Goal: Register for event/course

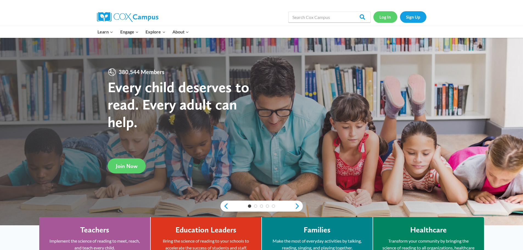
click at [388, 18] on link "Log In" at bounding box center [386, 16] width 24 height 11
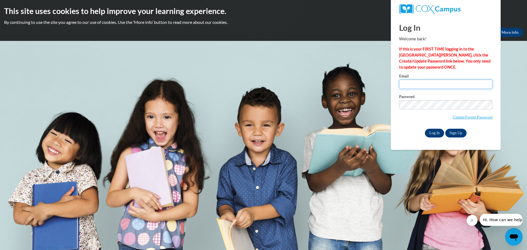
type input "[EMAIL_ADDRESS][DOMAIN_NAME]"
click at [433, 134] on input "Log In" at bounding box center [434, 133] width 19 height 9
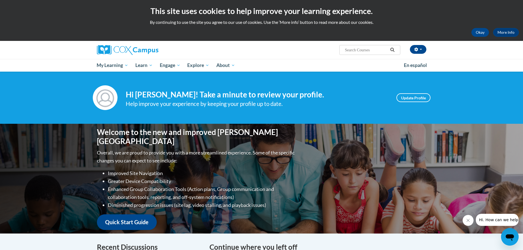
click at [357, 51] on input "Search..." at bounding box center [366, 50] width 44 height 7
type input "systematic"
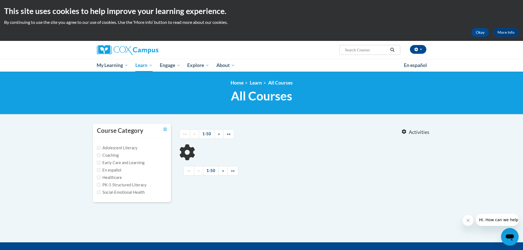
type input "systematic"
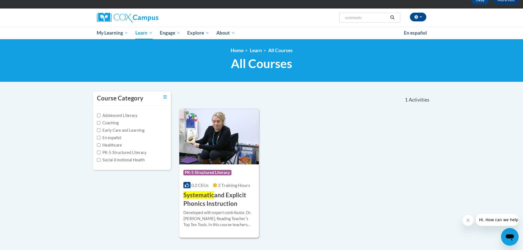
scroll to position [82, 0]
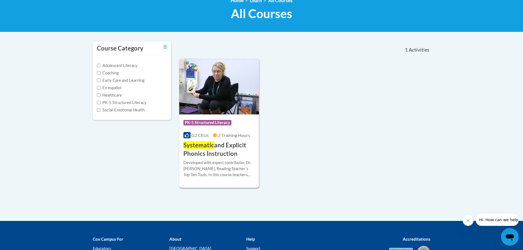
click at [202, 142] on span "Systematic" at bounding box center [199, 144] width 31 height 7
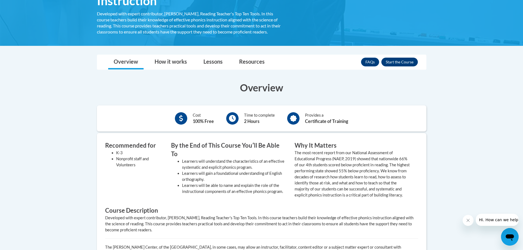
scroll to position [92, 0]
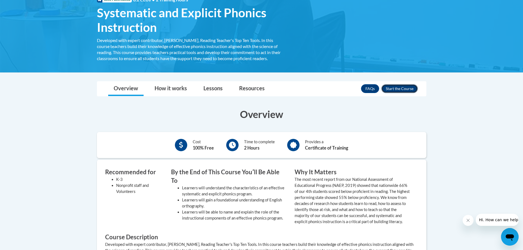
click at [395, 86] on button "Enroll" at bounding box center [400, 88] width 37 height 9
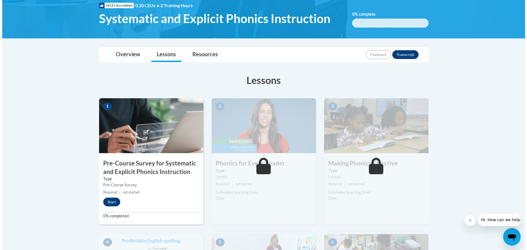
scroll to position [82, 0]
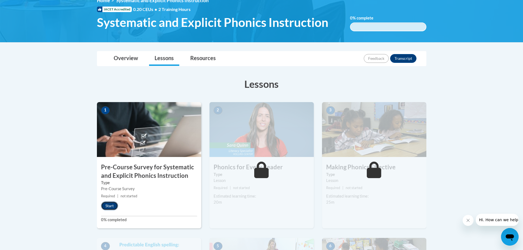
click at [111, 209] on button "Start" at bounding box center [109, 206] width 17 height 9
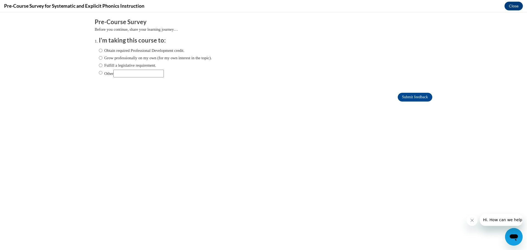
scroll to position [0, 0]
click at [100, 50] on label "Obtain required Professional Development credit." at bounding box center [142, 51] width 86 height 6
click at [100, 50] on input "Obtain required Professional Development credit." at bounding box center [101, 51] width 4 height 6
radio input "true"
click at [126, 62] on label "Fulfill a legislative requirement." at bounding box center [127, 65] width 57 height 6
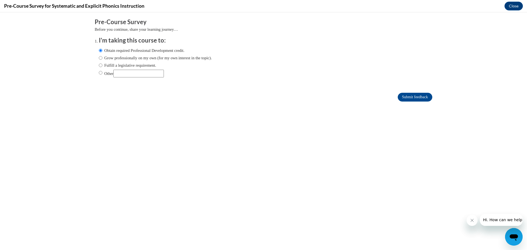
click at [102, 62] on input "Fulfill a legislative requirement." at bounding box center [101, 65] width 4 height 6
radio input "true"
click at [402, 96] on input "Submit feedback" at bounding box center [415, 97] width 35 height 9
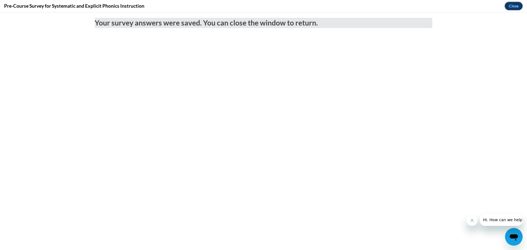
click at [510, 4] on button "Close" at bounding box center [514, 6] width 18 height 9
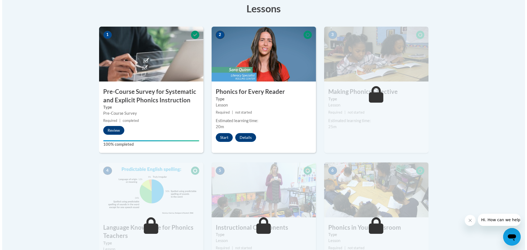
scroll to position [165, 0]
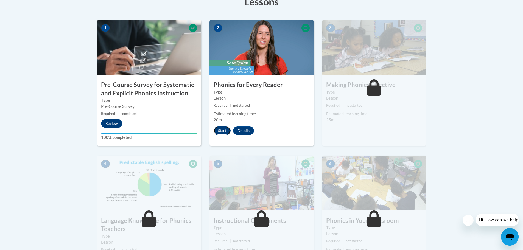
click at [225, 132] on button "Start" at bounding box center [222, 130] width 17 height 9
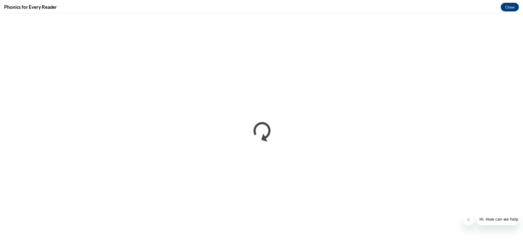
scroll to position [0, 0]
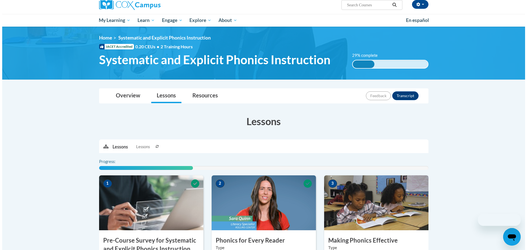
scroll to position [137, 0]
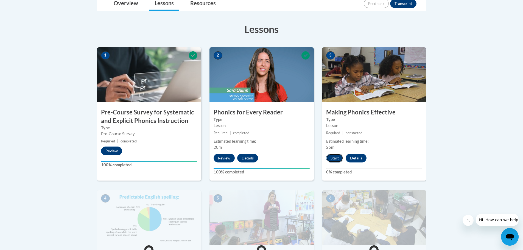
click at [332, 158] on button "Start" at bounding box center [334, 158] width 17 height 9
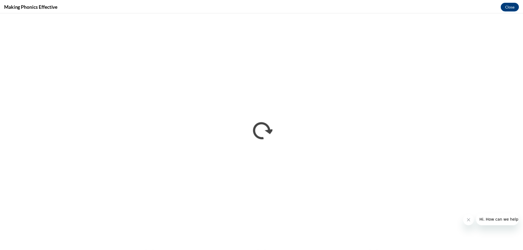
scroll to position [0, 0]
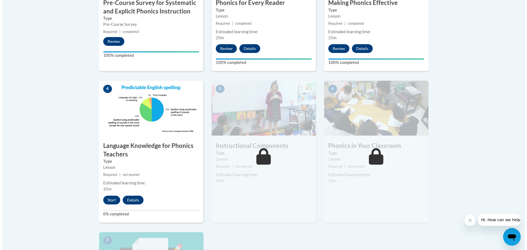
scroll to position [247, 0]
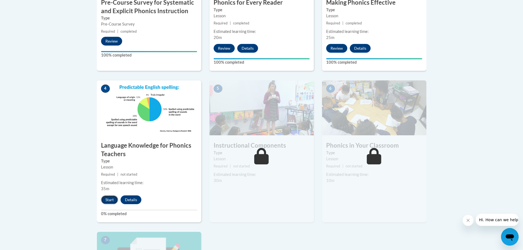
click at [113, 198] on button "Start" at bounding box center [109, 200] width 17 height 9
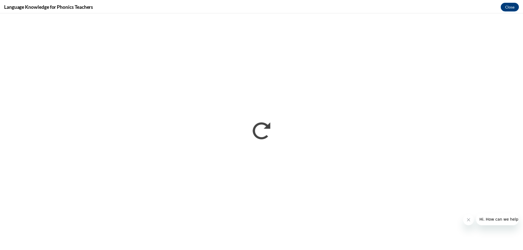
scroll to position [0, 0]
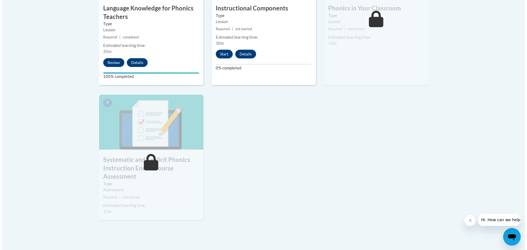
scroll to position [330, 0]
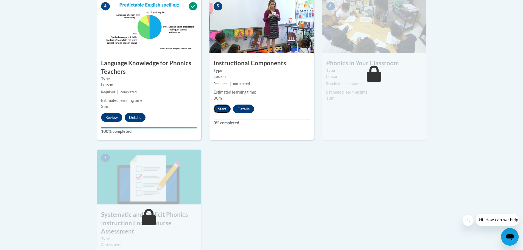
click at [221, 111] on button "Start" at bounding box center [222, 109] width 17 height 9
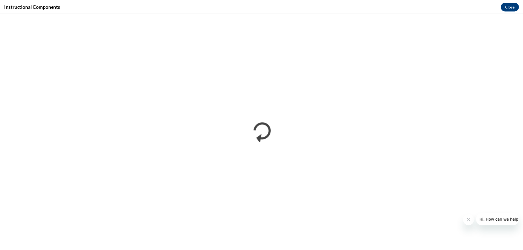
scroll to position [0, 0]
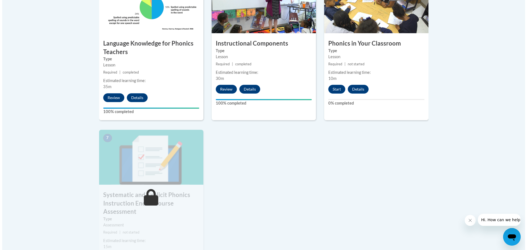
scroll to position [349, 0]
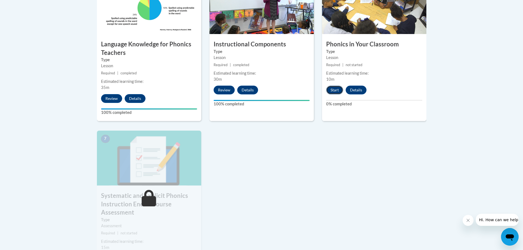
click at [342, 92] on button "Start" at bounding box center [334, 90] width 17 height 9
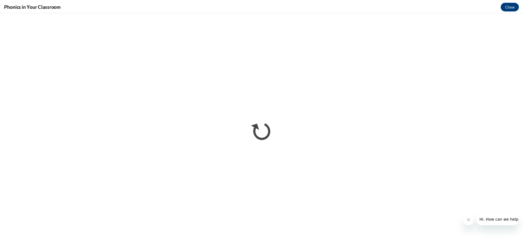
scroll to position [0, 0]
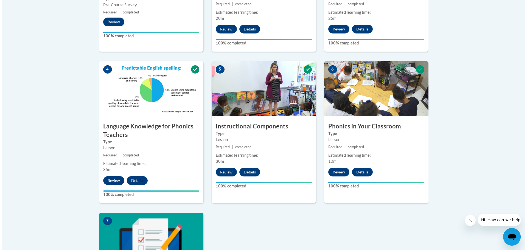
scroll to position [385, 0]
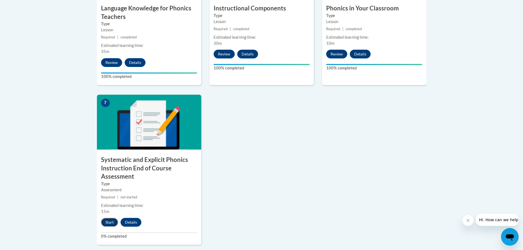
click at [108, 221] on button "Start" at bounding box center [109, 222] width 17 height 9
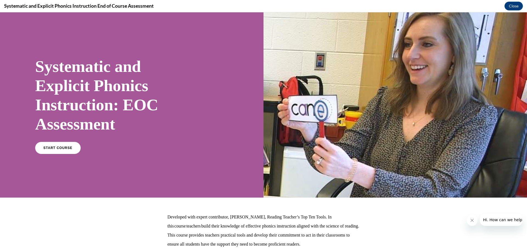
scroll to position [0, 0]
click at [57, 147] on span "START COURSE" at bounding box center [58, 148] width 30 height 4
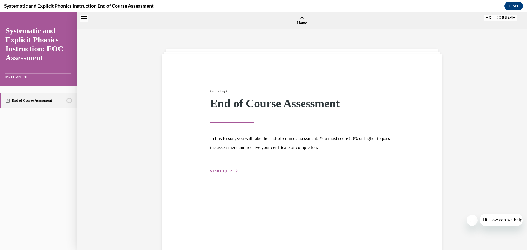
scroll to position [17, 0]
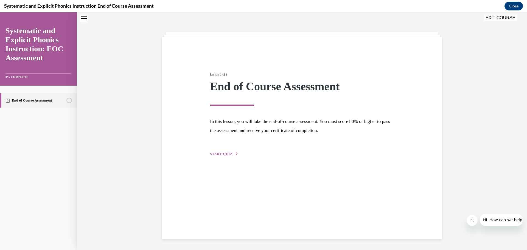
click at [217, 157] on div "Lesson 1 of 1 End of Course Assessment In this lesson, you will take the end-of…" at bounding box center [302, 108] width 192 height 98
click at [222, 152] on span "START QUIZ" at bounding box center [221, 154] width 23 height 4
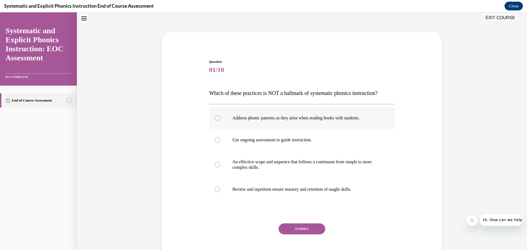
click at [339, 121] on div at bounding box center [302, 118] width 186 height 22
click at [308, 231] on button "SUBMIT" at bounding box center [302, 229] width 47 height 11
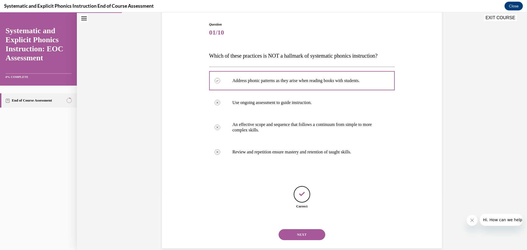
scroll to position [64, 0]
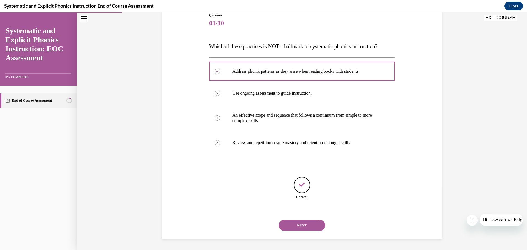
click at [317, 231] on button "NEXT" at bounding box center [302, 225] width 47 height 11
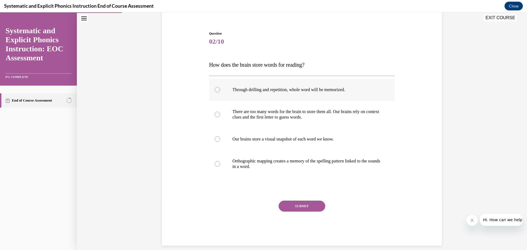
scroll to position [46, 0]
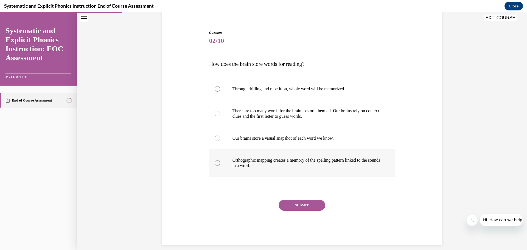
click at [261, 164] on p "Orthographic mapping creates a memory of the spelling pattern linked to the sou…" at bounding box center [307, 163] width 149 height 11
click at [293, 206] on button "SUBMIT" at bounding box center [302, 205] width 47 height 11
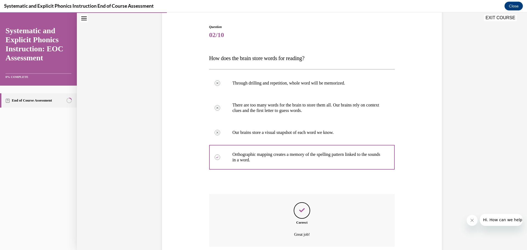
scroll to position [96, 0]
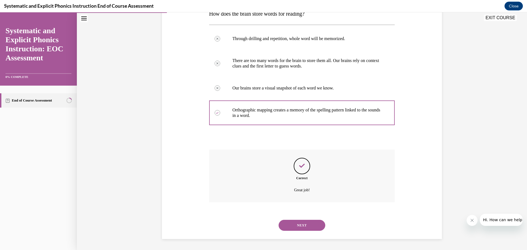
click at [305, 224] on button "NEXT" at bounding box center [302, 225] width 47 height 11
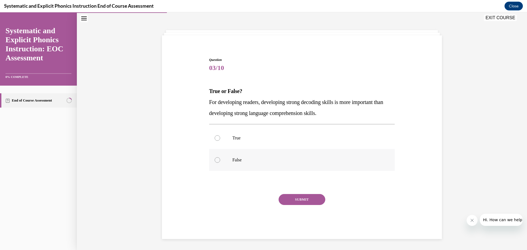
click at [223, 160] on div at bounding box center [302, 160] width 186 height 22
click at [299, 202] on button "SUBMIT" at bounding box center [302, 199] width 47 height 11
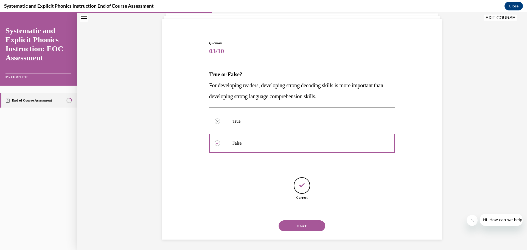
scroll to position [36, 0]
click at [312, 229] on button "NEXT" at bounding box center [302, 225] width 47 height 11
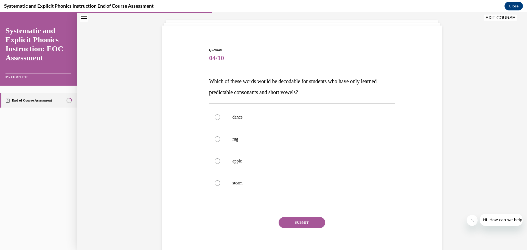
scroll to position [30, 0]
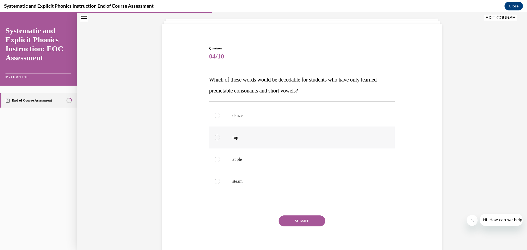
click at [230, 145] on div at bounding box center [302, 138] width 186 height 22
click at [299, 223] on button "SUBMIT" at bounding box center [302, 221] width 47 height 11
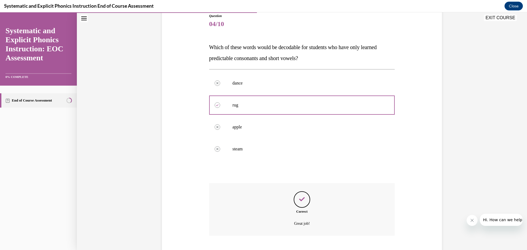
scroll to position [96, 0]
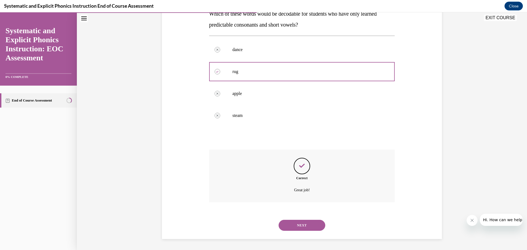
click at [310, 223] on button "NEXT" at bounding box center [302, 225] width 47 height 11
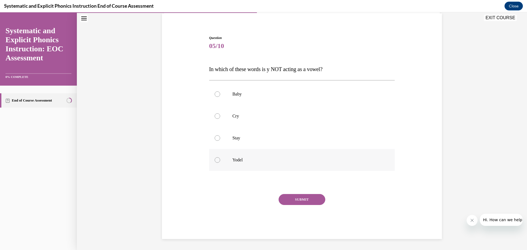
click at [228, 165] on div at bounding box center [302, 160] width 186 height 22
click at [297, 205] on div "SUBMIT" at bounding box center [302, 207] width 186 height 27
click at [297, 201] on button "SUBMIT" at bounding box center [302, 199] width 47 height 11
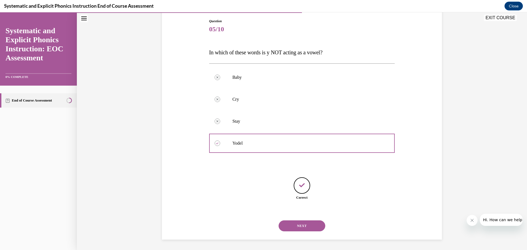
scroll to position [58, 0]
click at [302, 224] on button "NEXT" at bounding box center [302, 225] width 47 height 11
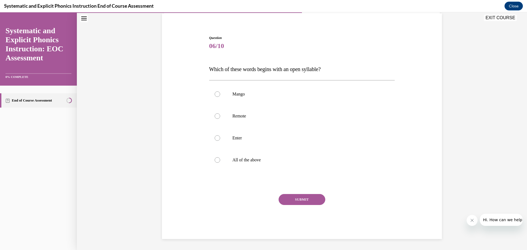
scroll to position [41, 0]
click at [221, 114] on div at bounding box center [302, 116] width 186 height 22
click at [296, 200] on button "SUBMIT" at bounding box center [302, 199] width 47 height 11
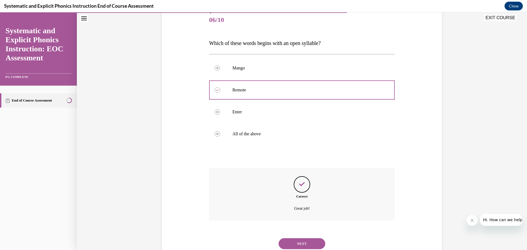
scroll to position [85, 0]
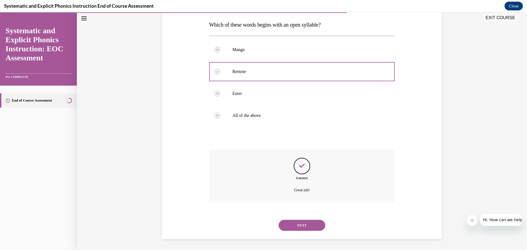
click at [301, 221] on button "NEXT" at bounding box center [302, 225] width 47 height 11
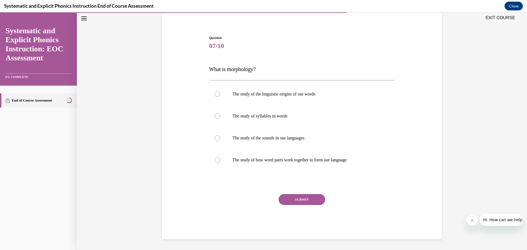
scroll to position [41, 0]
click at [260, 161] on p "The study of how word parts work together to form our language" at bounding box center [307, 159] width 149 height 5
click at [312, 199] on button "SUBMIT" at bounding box center [302, 199] width 47 height 11
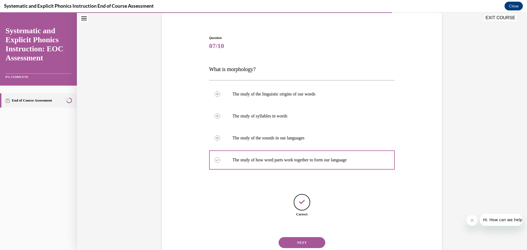
scroll to position [58, 0]
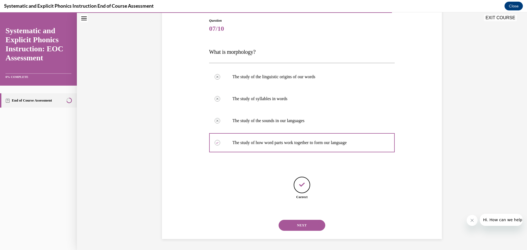
click at [310, 228] on button "NEXT" at bounding box center [302, 225] width 47 height 11
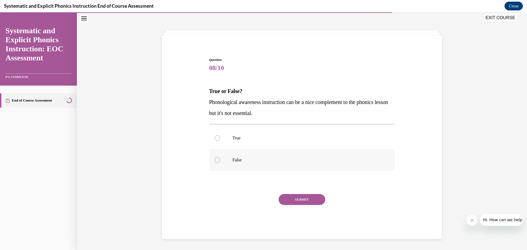
click at [233, 160] on p "False" at bounding box center [307, 159] width 149 height 5
click at [308, 202] on button "SUBMIT" at bounding box center [302, 199] width 47 height 11
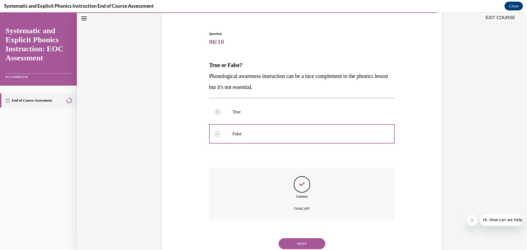
scroll to position [63, 0]
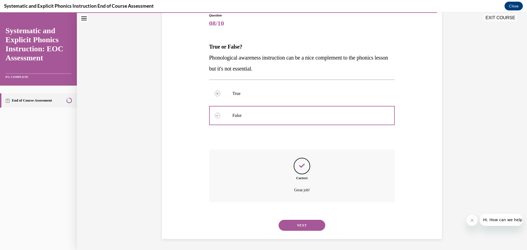
click at [296, 226] on button "NEXT" at bounding box center [302, 225] width 47 height 11
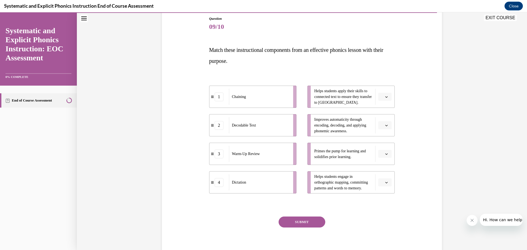
scroll to position [55, 0]
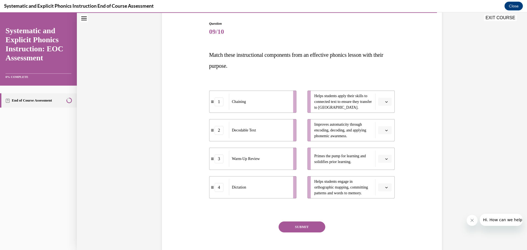
click at [386, 101] on icon "button" at bounding box center [387, 101] width 2 height 1
click at [384, 139] on div "2" at bounding box center [383, 135] width 14 height 11
click at [388, 158] on button "button" at bounding box center [385, 159] width 13 height 8
click at [385, 206] on div "3" at bounding box center [383, 204] width 14 height 11
click at [390, 190] on li "Helps students engage in orthographic mapping, committing patterns and words to…" at bounding box center [351, 187] width 87 height 22
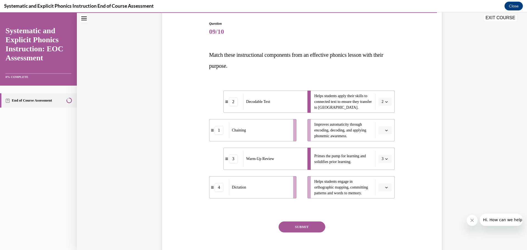
click at [382, 186] on span "Please select an option" at bounding box center [383, 187] width 2 height 5
click at [377, 141] on div "1" at bounding box center [383, 142] width 14 height 11
click at [385, 130] on icon "button" at bounding box center [386, 130] width 3 height 3
click at [384, 186] on div "4" at bounding box center [383, 186] width 14 height 11
click at [301, 228] on button "SUBMIT" at bounding box center [302, 227] width 47 height 11
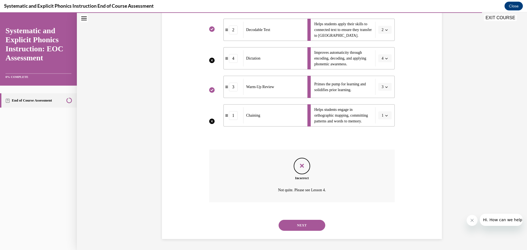
scroll to position [72, 0]
click at [316, 225] on button "NEXT" at bounding box center [302, 225] width 47 height 11
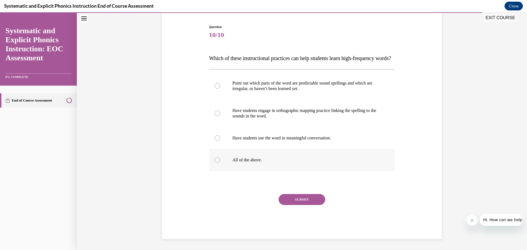
scroll to position [61, 0]
drag, startPoint x: 223, startPoint y: 163, endPoint x: 235, endPoint y: 168, distance: 12.9
click at [225, 163] on div at bounding box center [302, 160] width 186 height 22
click at [294, 200] on button "SUBMIT" at bounding box center [302, 199] width 47 height 11
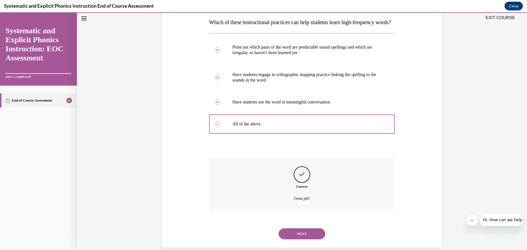
scroll to position [107, 0]
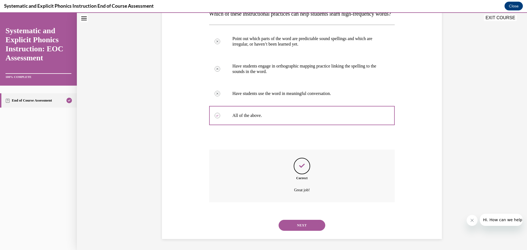
click at [305, 225] on button "NEXT" at bounding box center [302, 225] width 47 height 11
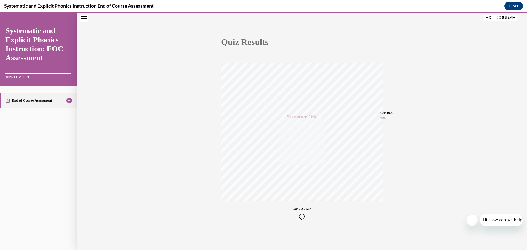
click at [503, 16] on button "EXIT COURSE" at bounding box center [500, 18] width 33 height 7
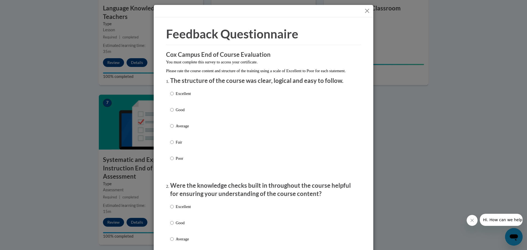
click at [176, 97] on p "Excellent" at bounding box center [183, 94] width 15 height 6
click at [174, 97] on input "Excellent" at bounding box center [172, 94] width 4 height 6
radio input "true"
click at [176, 210] on p "Excellent" at bounding box center [183, 207] width 15 height 6
click at [174, 210] on input "Excellent" at bounding box center [172, 207] width 4 height 6
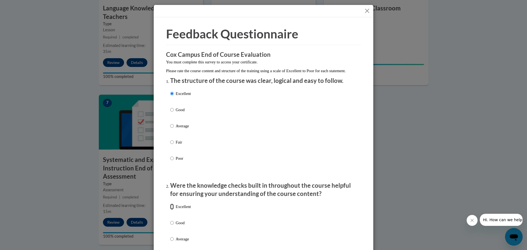
radio input "true"
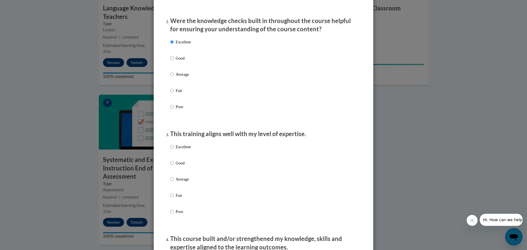
click at [179, 150] on p "Excellent" at bounding box center [183, 147] width 15 height 6
click at [174, 150] on input "Excellent" at bounding box center [172, 147] width 4 height 6
radio input "true"
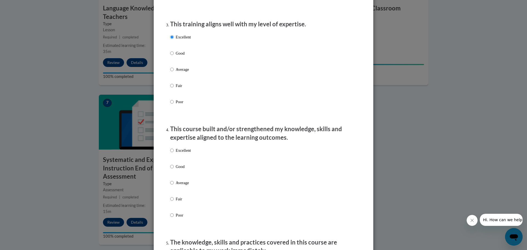
click at [180, 154] on p "Excellent" at bounding box center [183, 151] width 15 height 6
click at [174, 154] on input "Excellent" at bounding box center [172, 151] width 4 height 6
radio input "true"
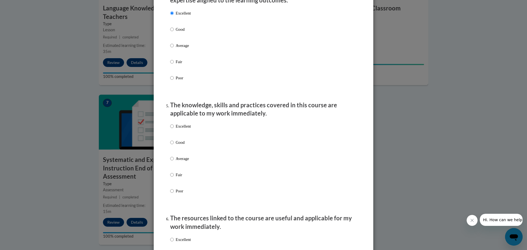
click at [183, 136] on label "Excellent" at bounding box center [180, 130] width 21 height 15
click at [174, 129] on input "Excellent" at bounding box center [172, 126] width 4 height 6
radio input "true"
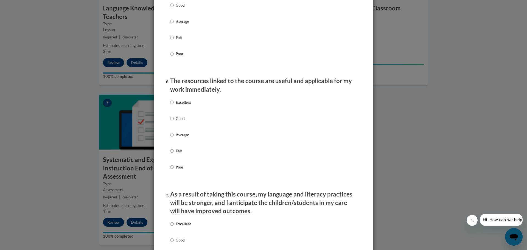
click at [174, 110] on label "Excellent" at bounding box center [180, 106] width 21 height 15
click at [174, 105] on input "Excellent" at bounding box center [172, 102] width 4 height 6
radio input "true"
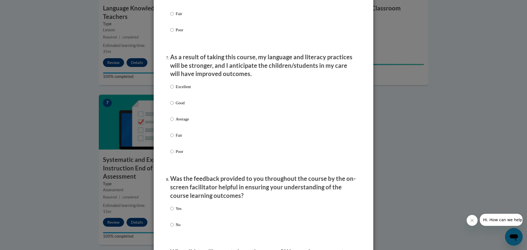
click at [178, 90] on p "Excellent" at bounding box center [183, 87] width 15 height 6
click at [174, 90] on input "Excellent" at bounding box center [172, 87] width 4 height 6
radio input "true"
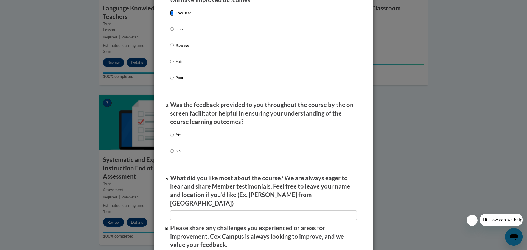
scroll to position [797, 0]
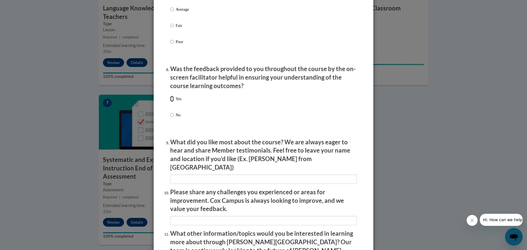
click at [170, 102] on input "Yes" at bounding box center [172, 99] width 4 height 6
radio input "true"
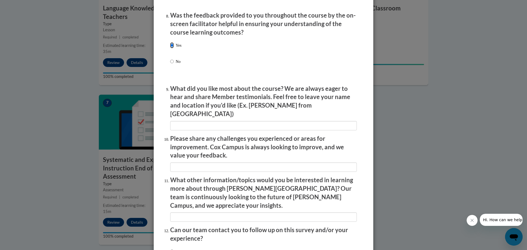
scroll to position [891, 0]
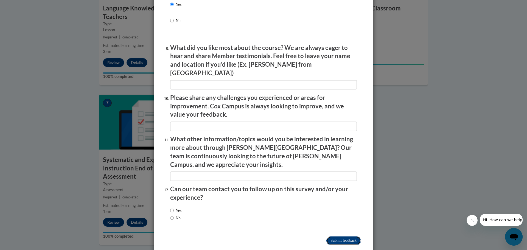
click at [344, 237] on input "Submit feedback" at bounding box center [344, 241] width 35 height 9
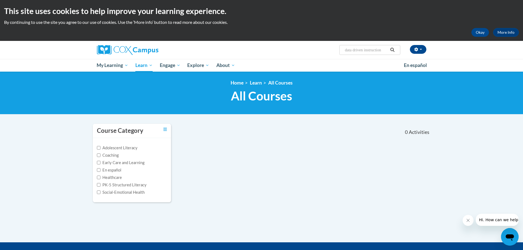
click at [379, 49] on input "data driven instruction" at bounding box center [366, 50] width 44 height 7
drag, startPoint x: 387, startPoint y: 51, endPoint x: 325, endPoint y: 49, distance: 61.8
click at [325, 50] on div "Stephanie Stilen (America/Chicago UTC-05:00) My Profile Inbox My Transcripts Lo…" at bounding box center [317, 48] width 225 height 14
type input "data"
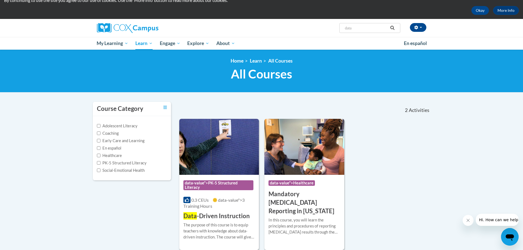
scroll to position [55, 0]
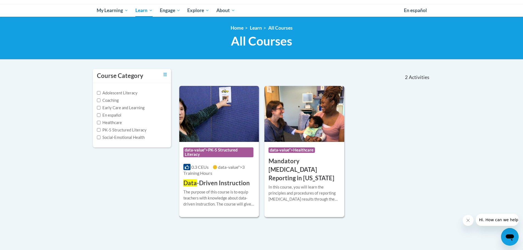
click at [213, 183] on h3 "Data -Driven Instruction" at bounding box center [217, 183] width 66 height 9
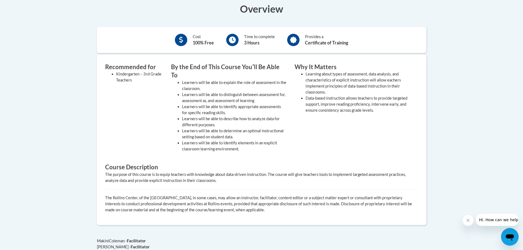
scroll to position [37, 0]
